Goal: Task Accomplishment & Management: Use online tool/utility

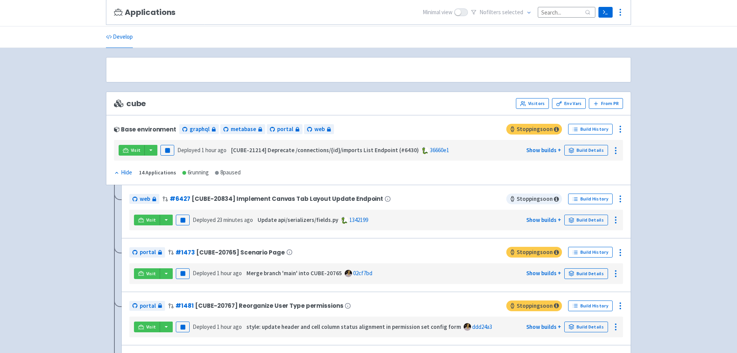
scroll to position [64, 0]
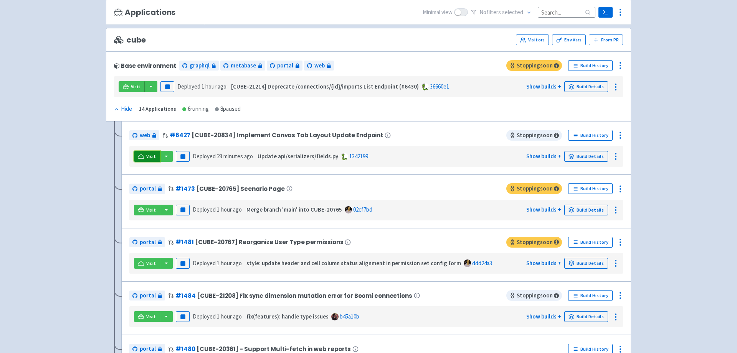
click at [140, 158] on icon at bounding box center [141, 158] width 6 height 1
